Goal: Task Accomplishment & Management: Complete application form

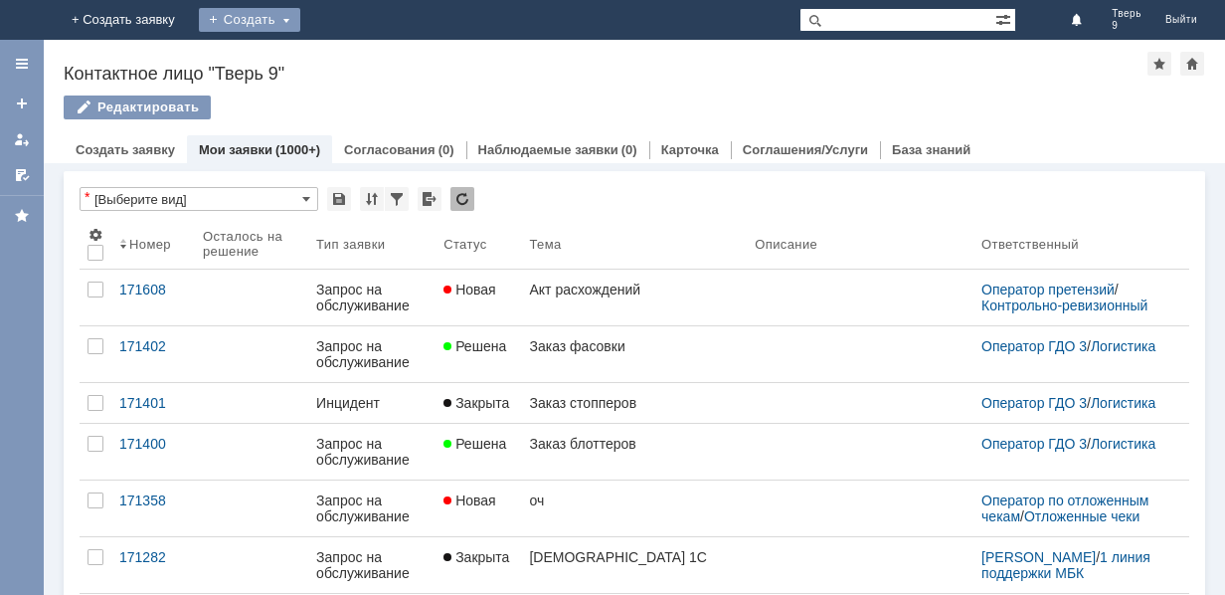
click at [300, 20] on div "Создать" at bounding box center [249, 20] width 101 height 24
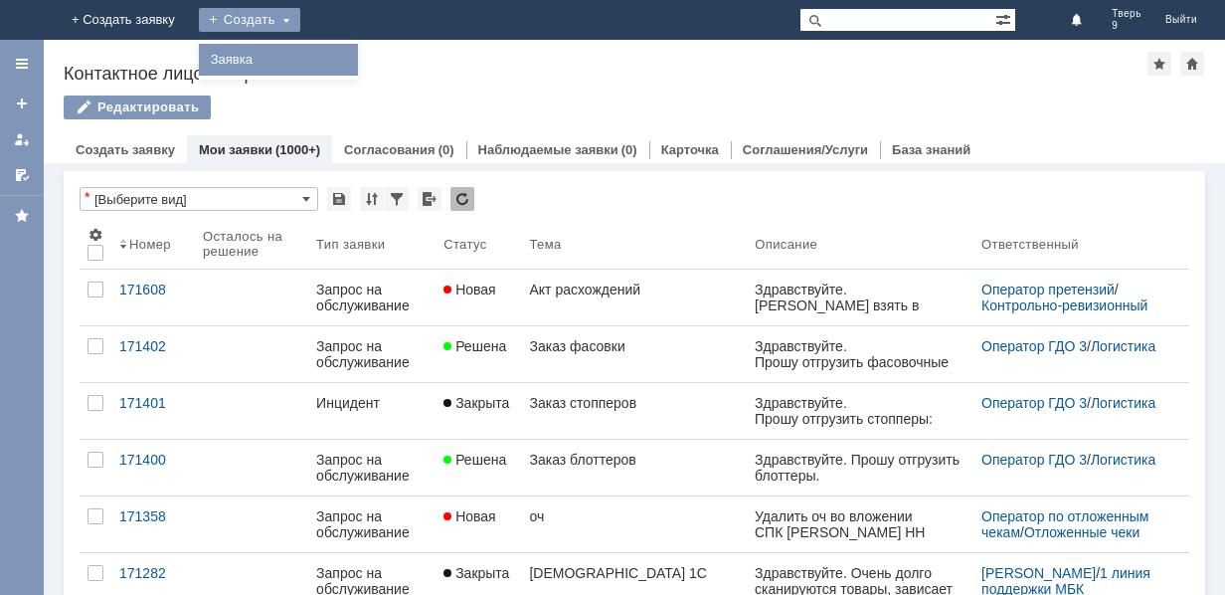
click at [354, 62] on link "Заявка" at bounding box center [278, 60] width 151 height 24
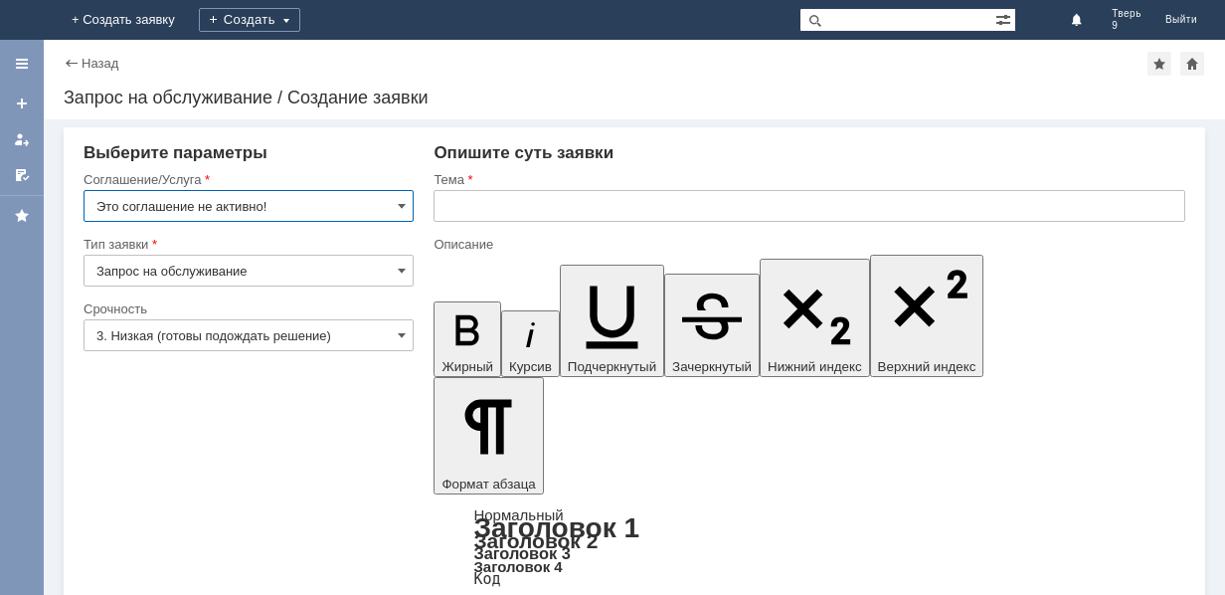
click at [301, 201] on input "Это соглашение не активно!" at bounding box center [249, 206] width 330 height 32
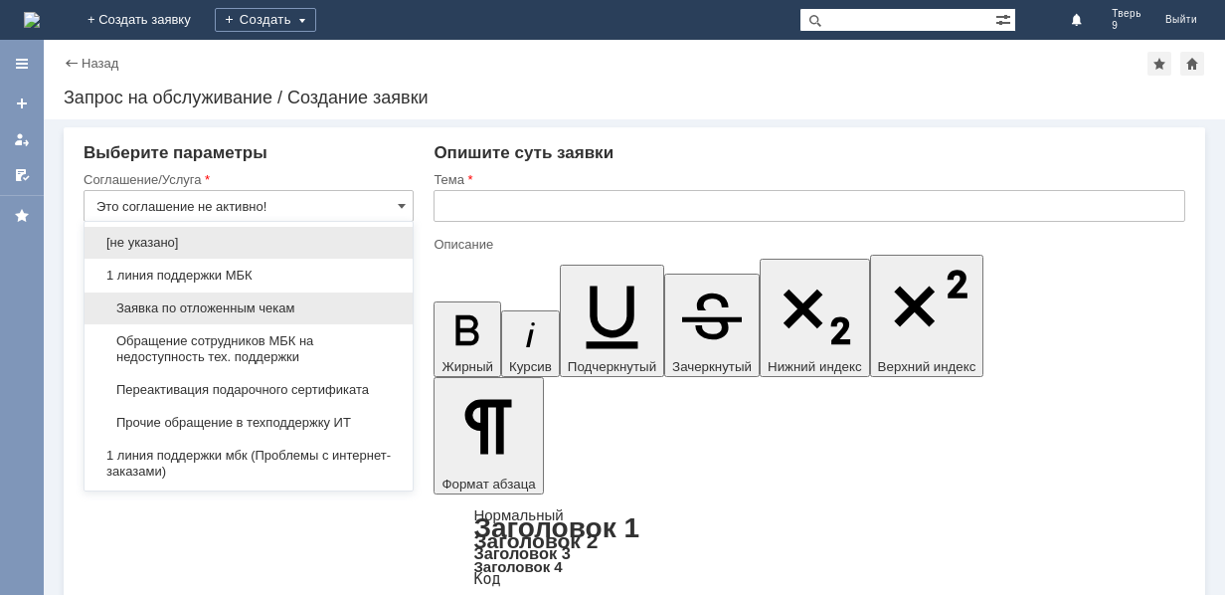
click at [220, 304] on span "Заявка по отложенным чекам" at bounding box center [248, 308] width 304 height 16
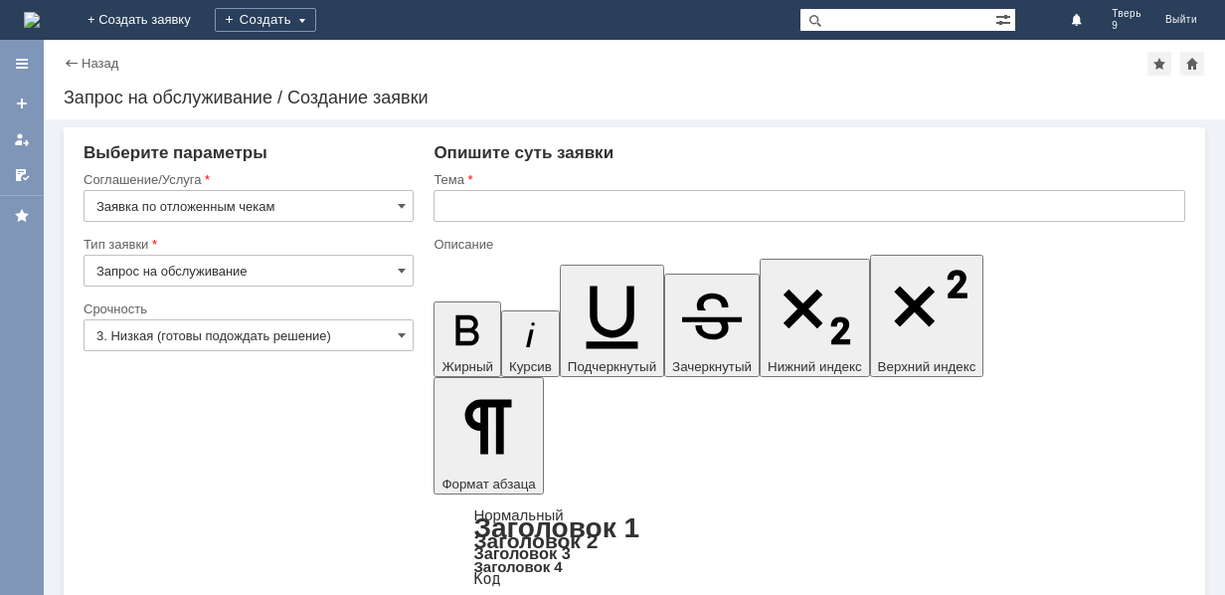
type input "Заявка по отложенным чекам"
click at [515, 206] on input "text" at bounding box center [810, 206] width 752 height 32
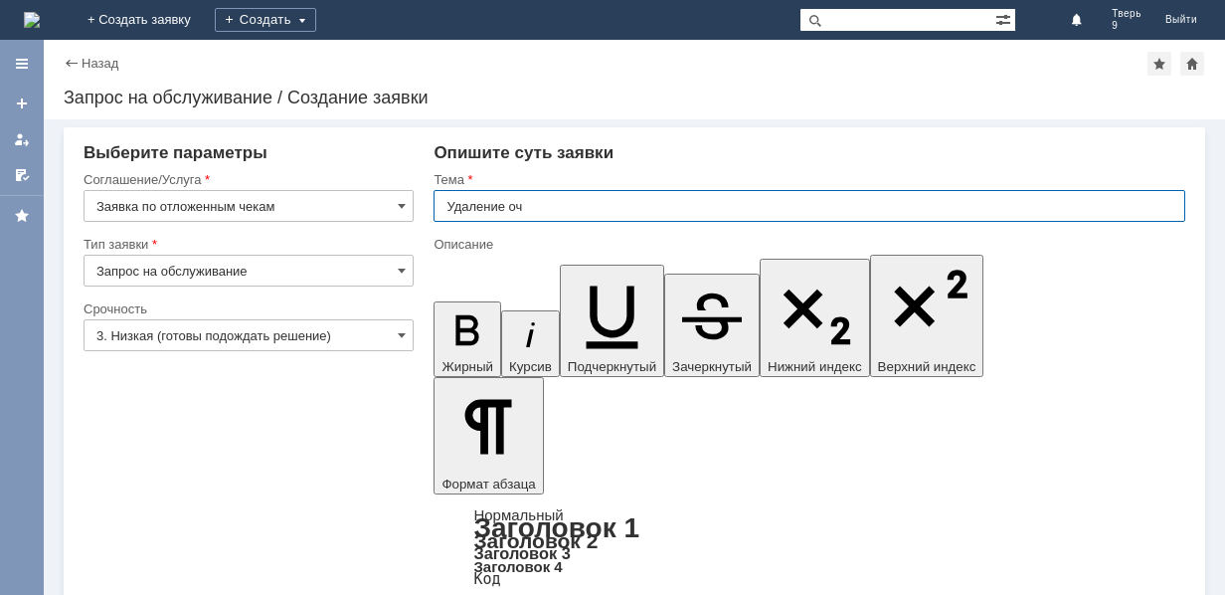
type input "Удаление оч"
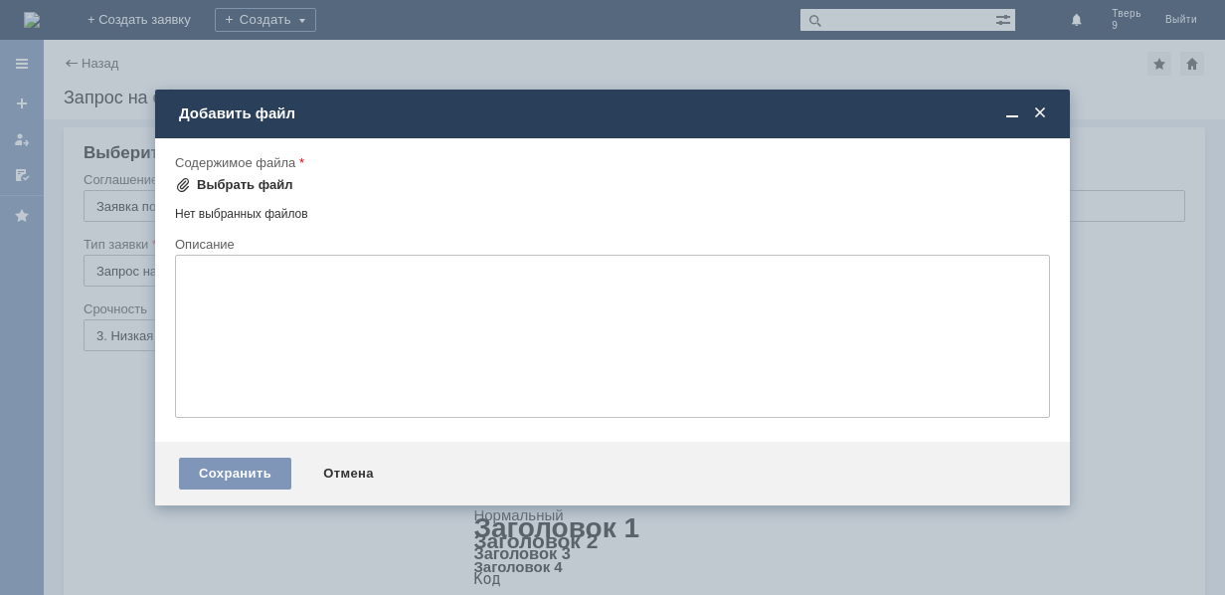
click at [263, 183] on div "Выбрать файл" at bounding box center [245, 185] width 96 height 16
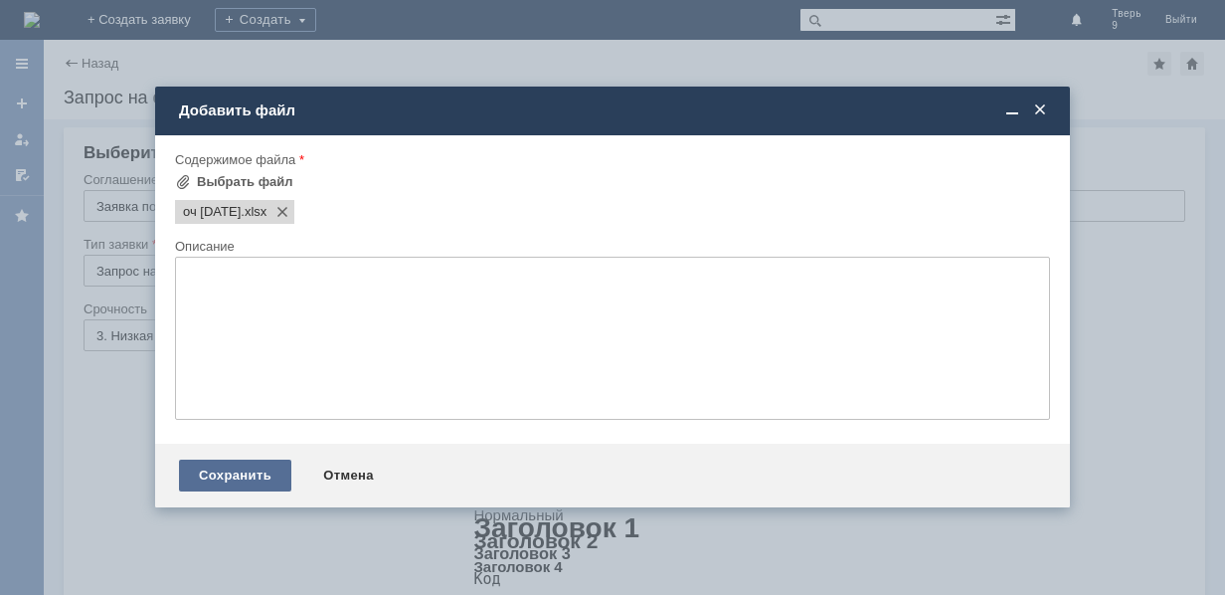
click at [231, 479] on div "Сохранить" at bounding box center [235, 475] width 112 height 32
